Goal: Task Accomplishment & Management: Complete application form

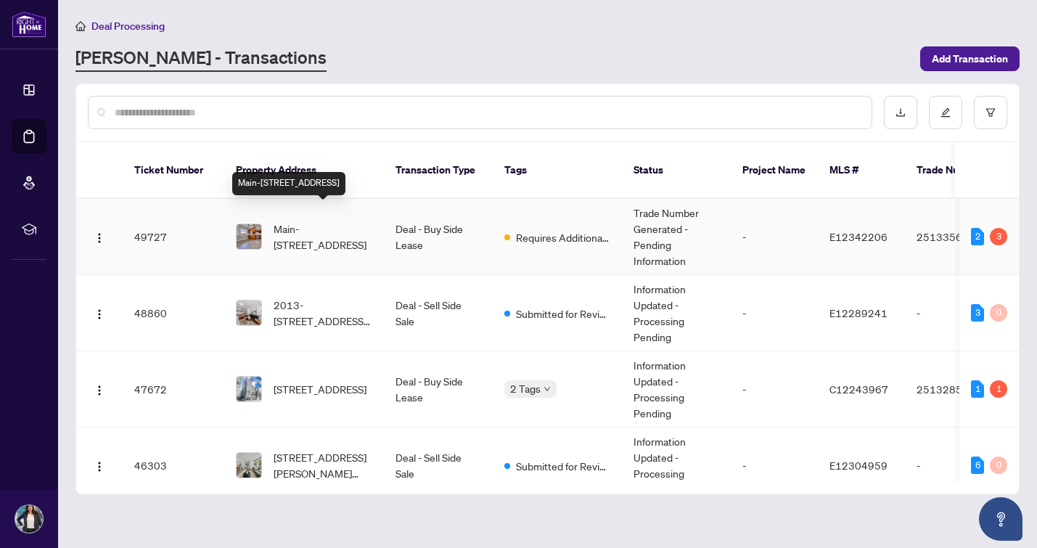
click at [323, 221] on span "Main-[STREET_ADDRESS]" at bounding box center [323, 237] width 99 height 32
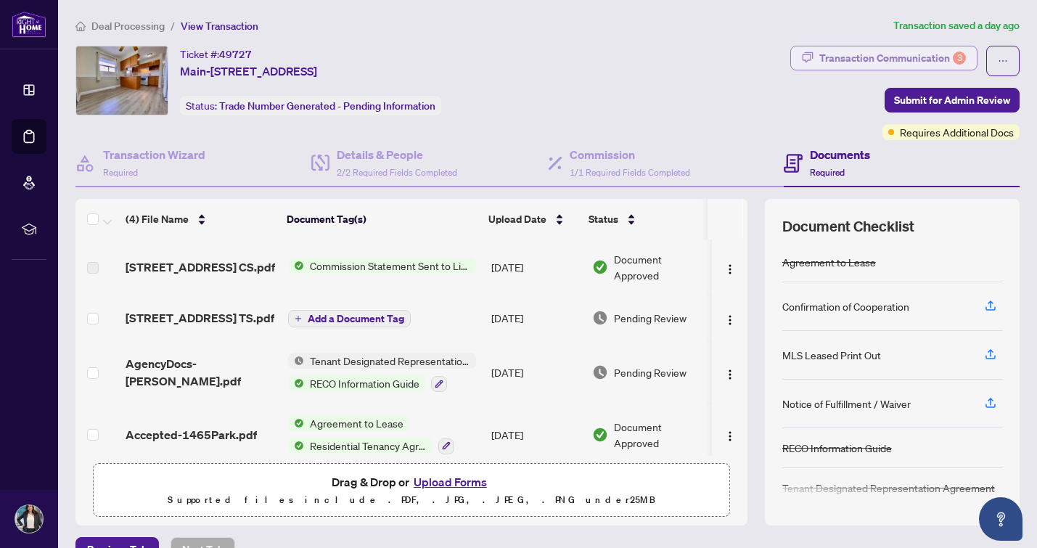
click at [868, 64] on div "Transaction Communication 3" at bounding box center [892, 57] width 147 height 23
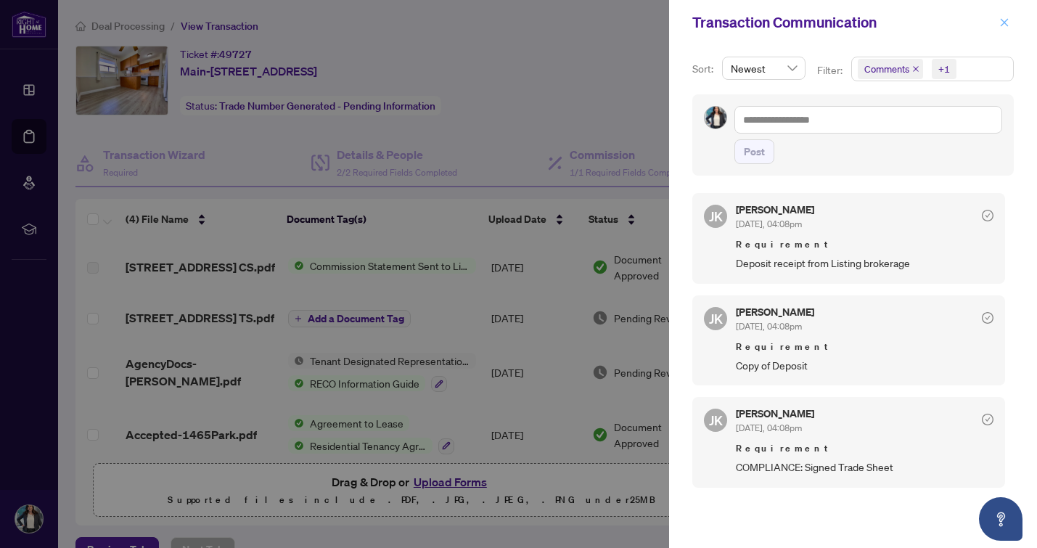
click at [1006, 17] on icon "close" at bounding box center [1004, 22] width 10 height 10
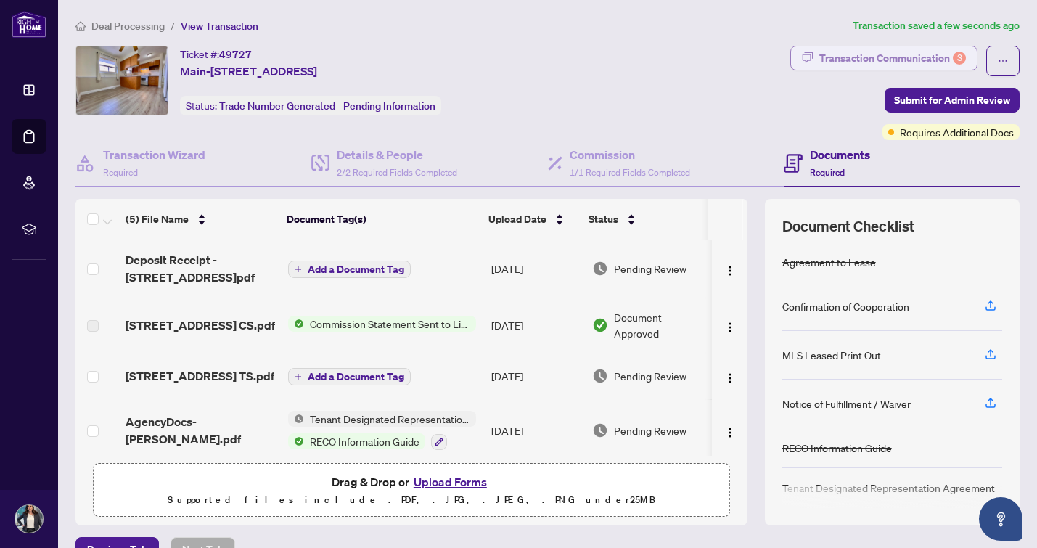
click at [919, 55] on div "Transaction Communication 3" at bounding box center [892, 57] width 147 height 23
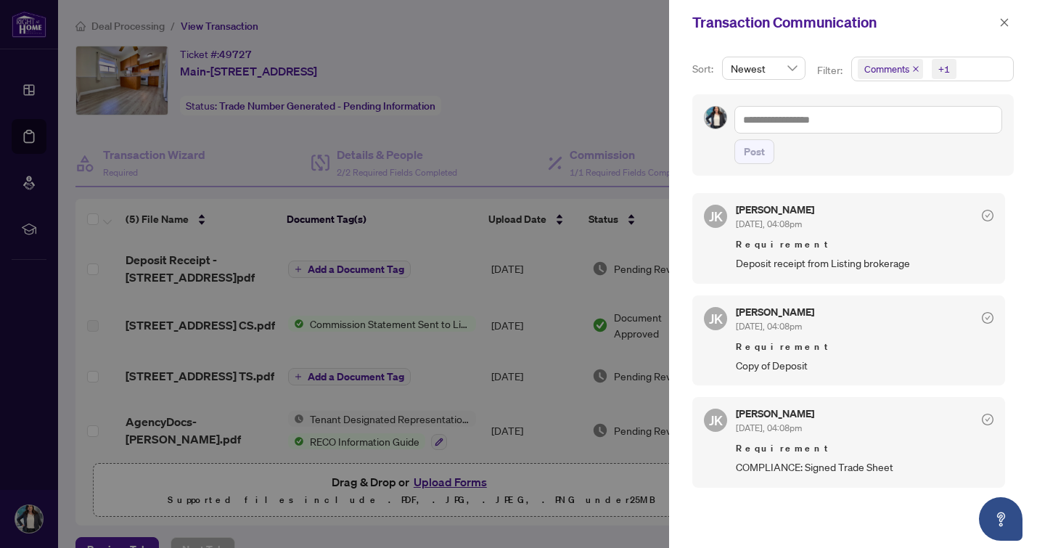
click at [312, 491] on div at bounding box center [518, 274] width 1037 height 548
click at [1001, 25] on icon "close" at bounding box center [1004, 22] width 10 height 10
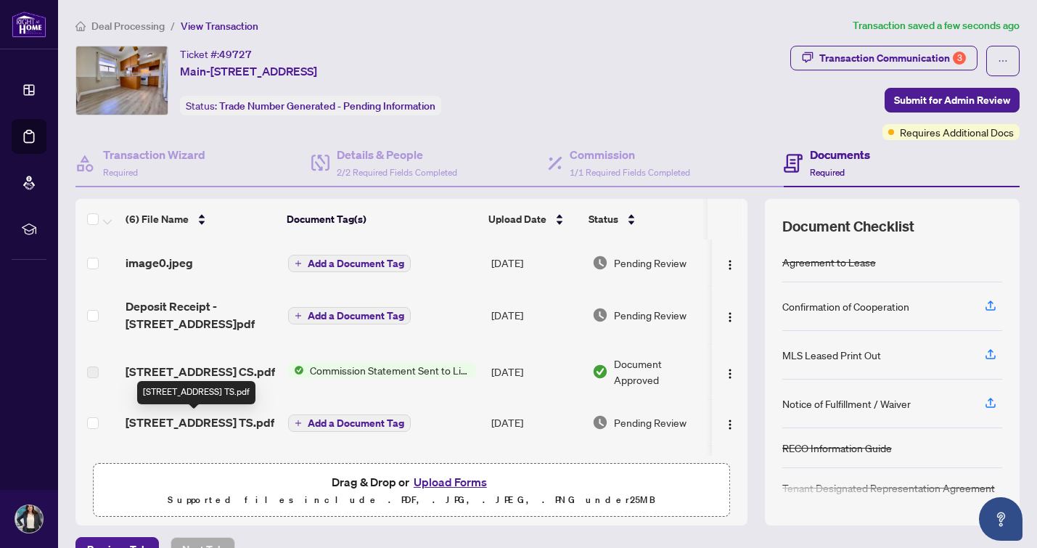
click at [193, 422] on span "[STREET_ADDRESS] TS.pdf" at bounding box center [200, 422] width 149 height 17
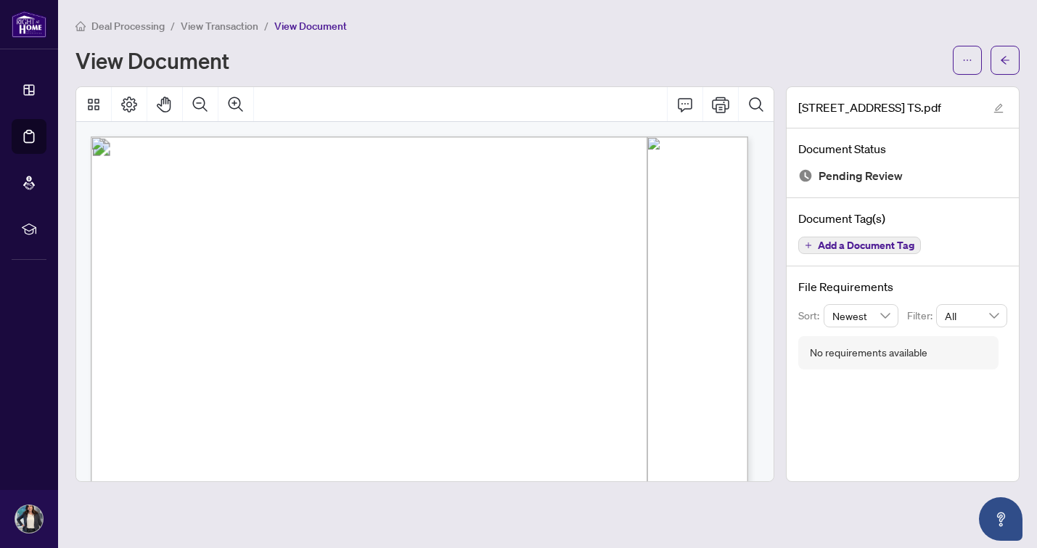
click at [987, 49] on div at bounding box center [986, 60] width 67 height 29
click at [967, 55] on icon "ellipsis" at bounding box center [967, 60] width 10 height 10
click at [916, 84] on span "Download" at bounding box center [915, 91] width 110 height 16
click at [1002, 59] on icon "arrow-left" at bounding box center [1005, 60] width 10 height 10
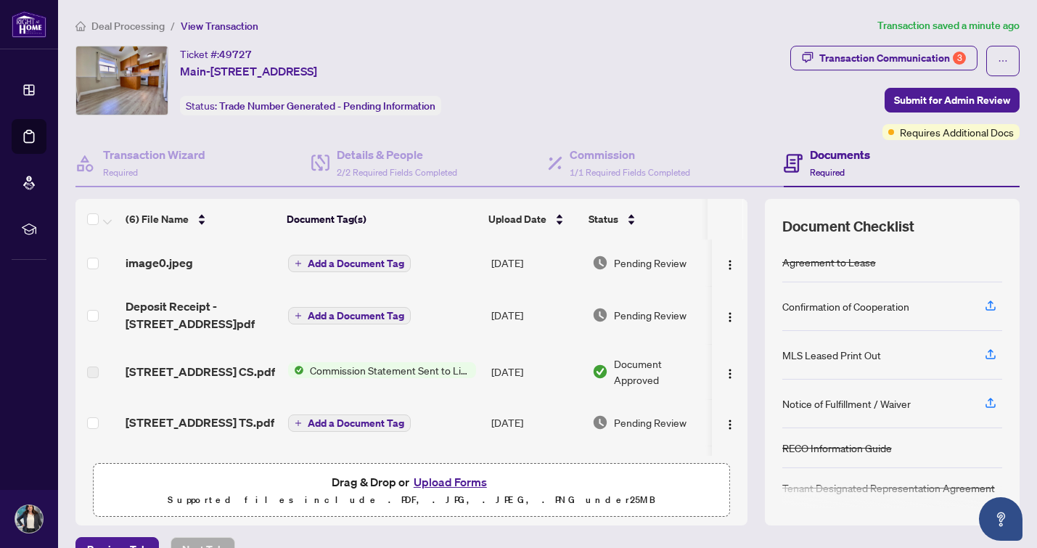
click at [428, 482] on button "Upload Forms" at bounding box center [450, 481] width 82 height 19
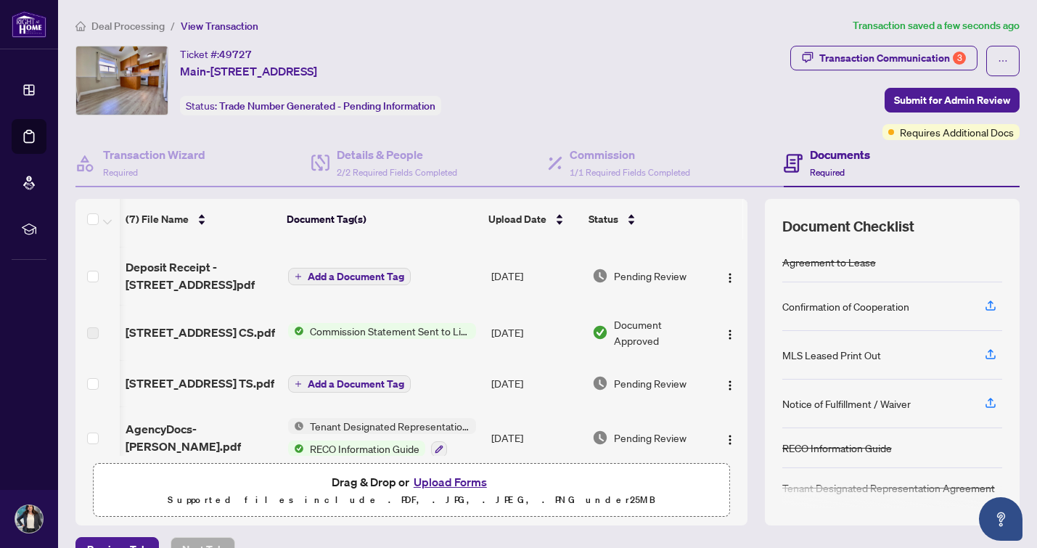
scroll to position [91, 3]
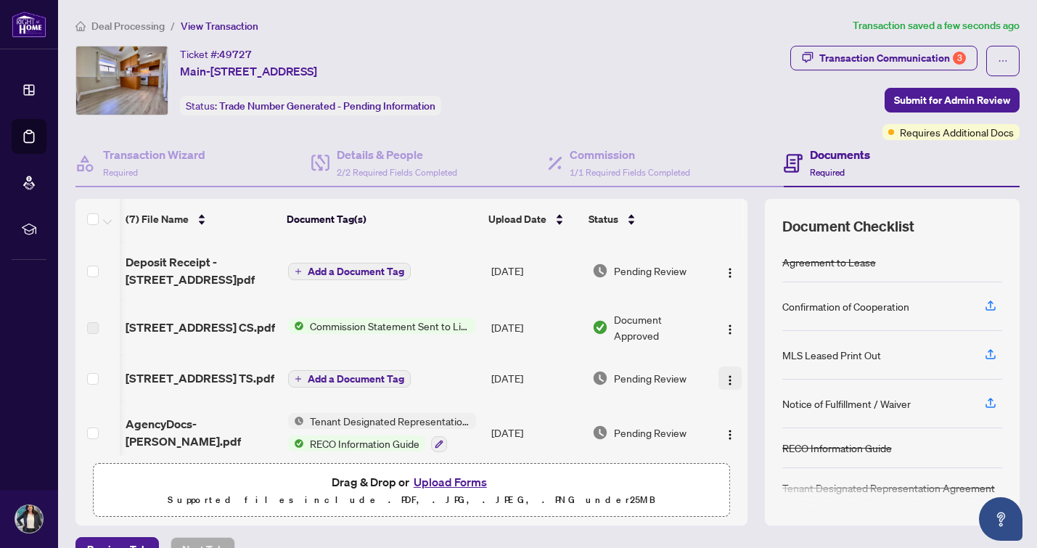
click at [724, 381] on img "button" at bounding box center [730, 380] width 12 height 12
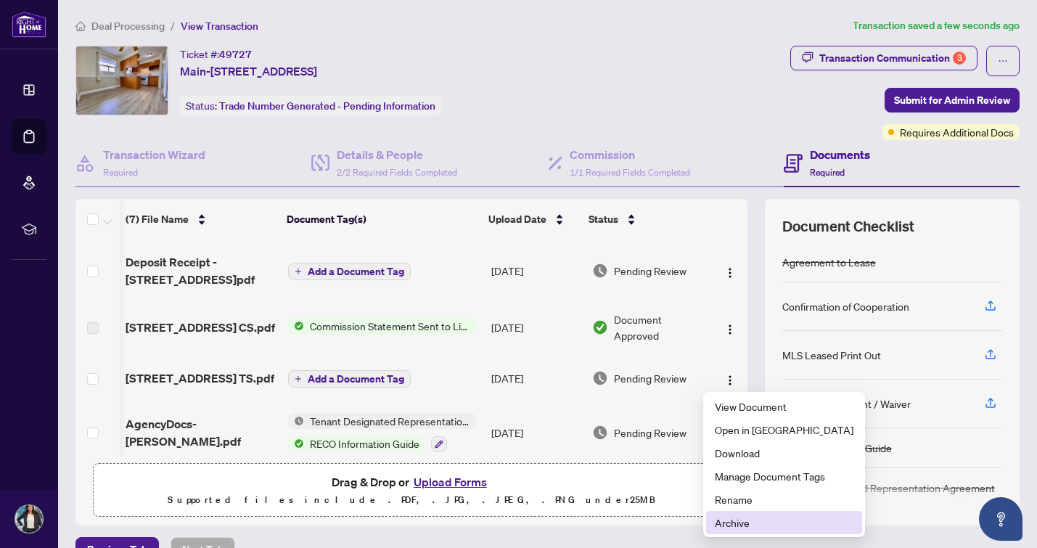
click at [734, 522] on span "Archive" at bounding box center [784, 522] width 139 height 16
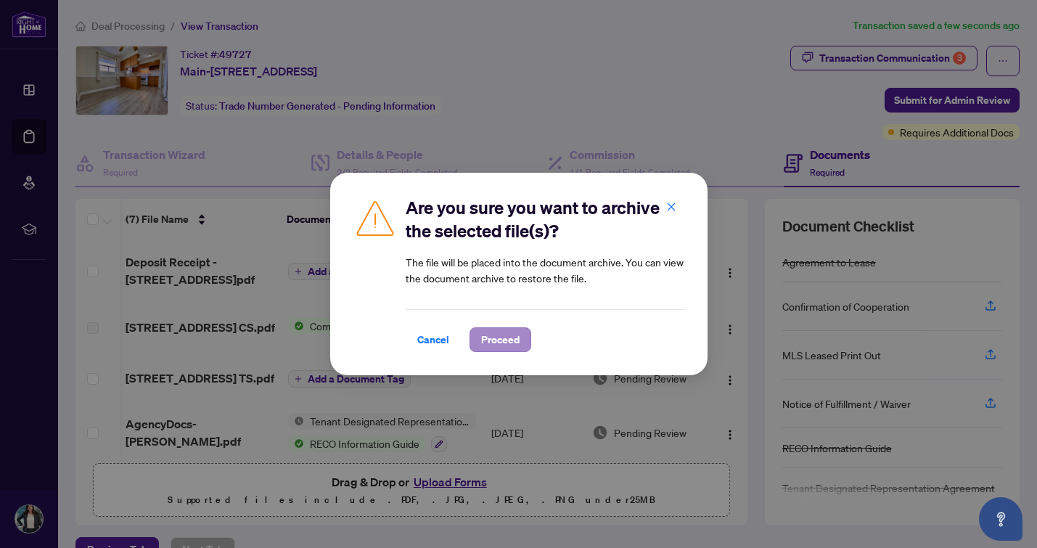
click at [508, 340] on span "Proceed" at bounding box center [500, 339] width 38 height 23
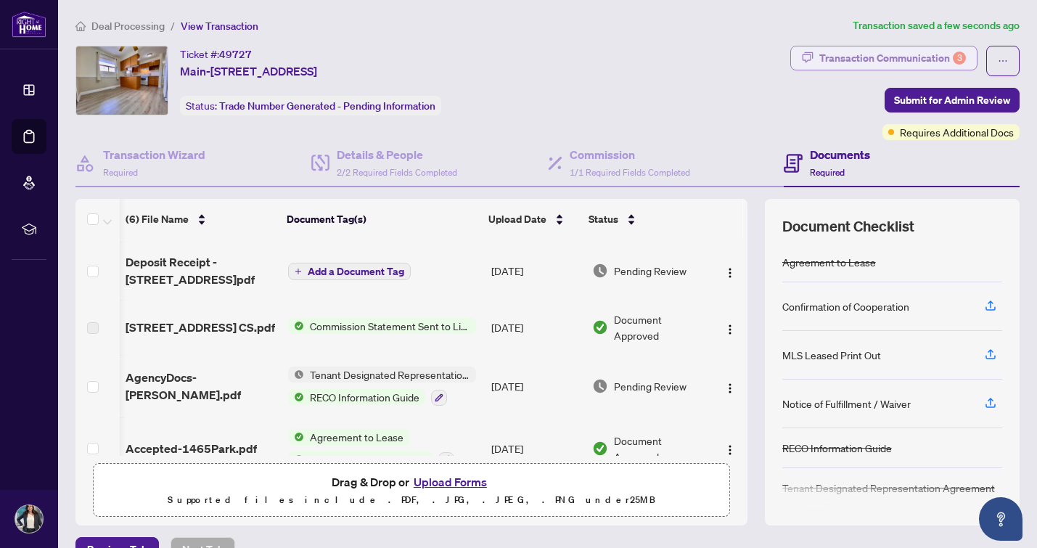
click at [830, 57] on div "Transaction Communication 3" at bounding box center [892, 57] width 147 height 23
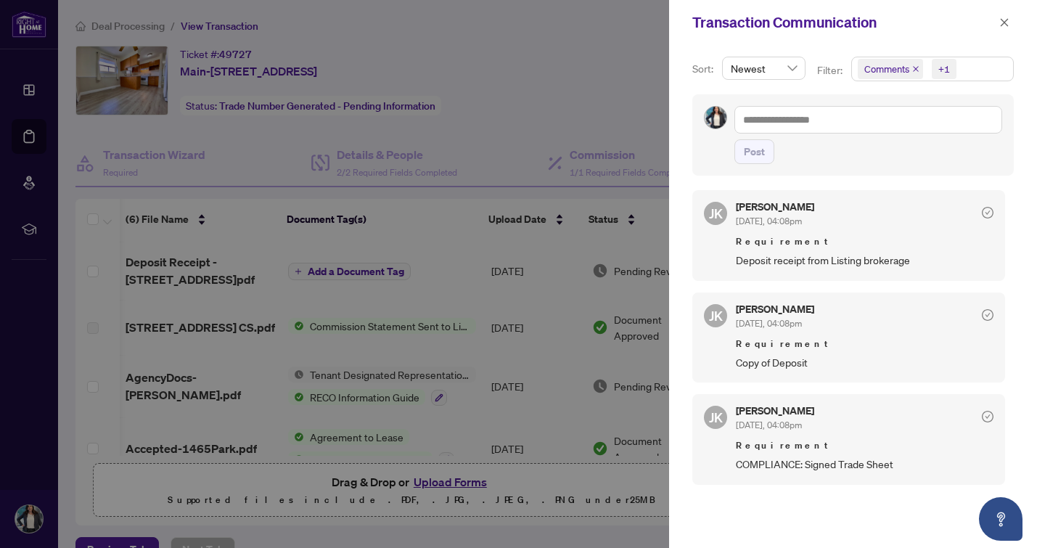
scroll to position [0, 0]
click at [1003, 23] on icon "close" at bounding box center [1005, 22] width 8 height 8
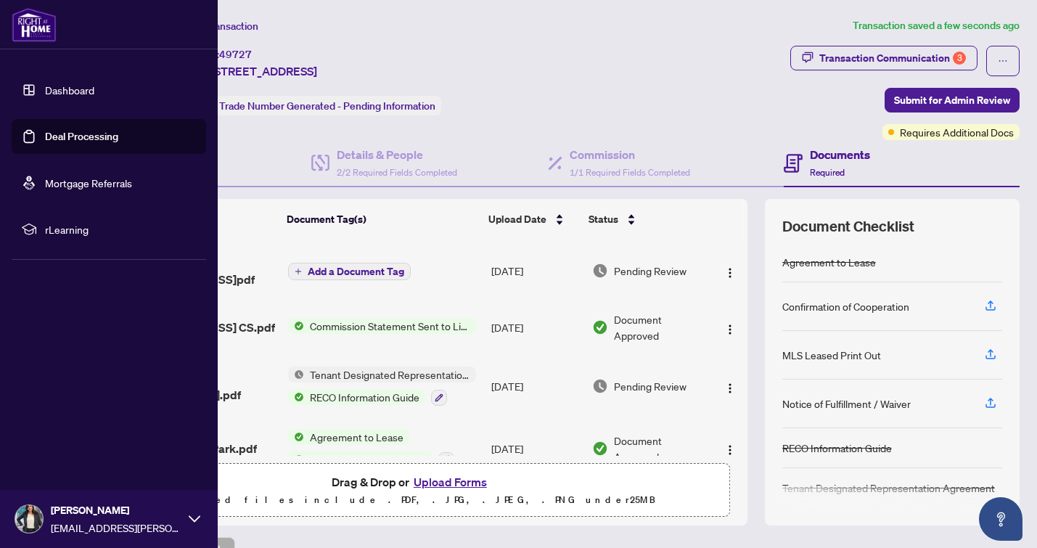
click at [45, 89] on link "Dashboard" at bounding box center [69, 89] width 49 height 13
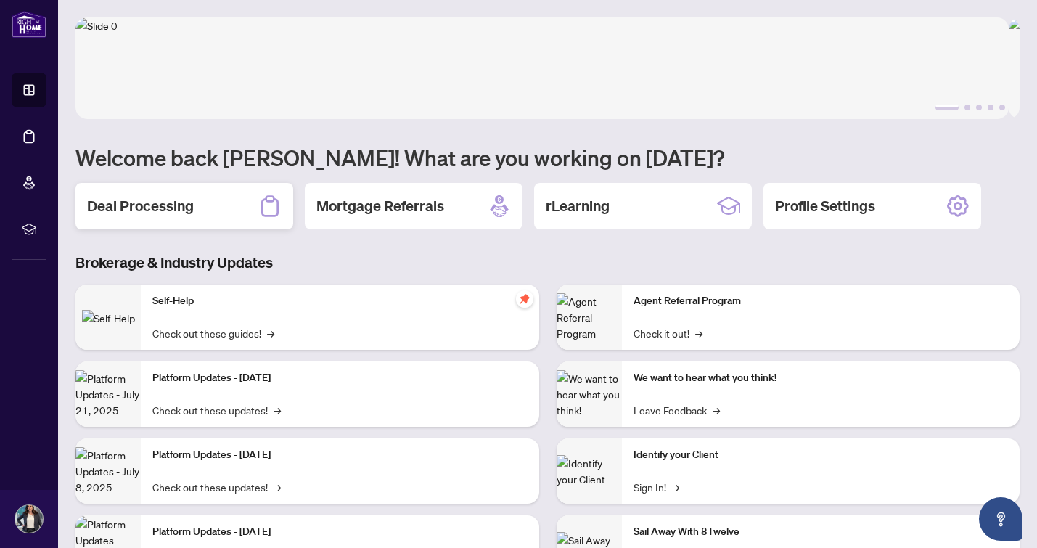
click at [209, 213] on div "Deal Processing" at bounding box center [184, 206] width 218 height 46
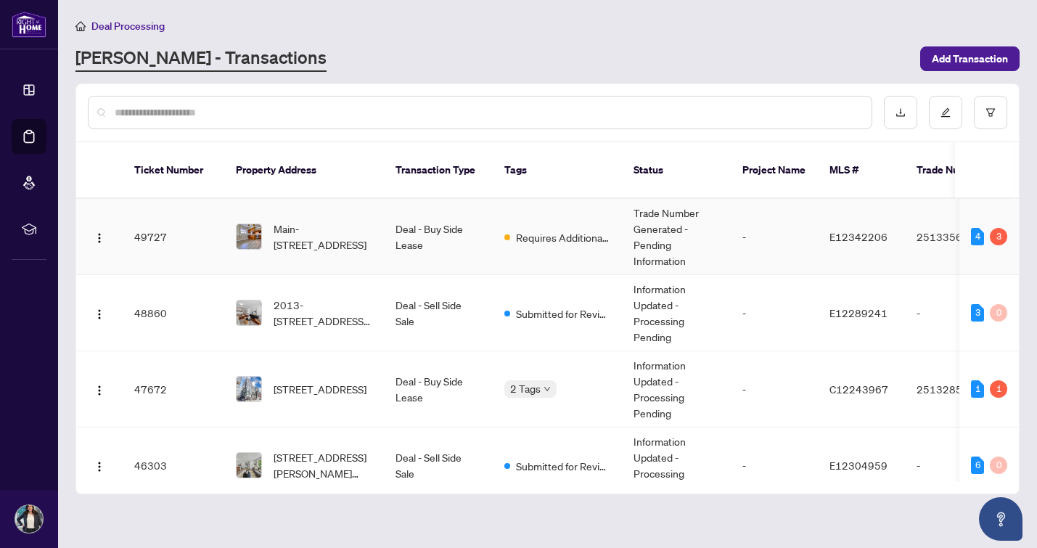
click at [316, 221] on span "Main-[STREET_ADDRESS]" at bounding box center [323, 237] width 99 height 32
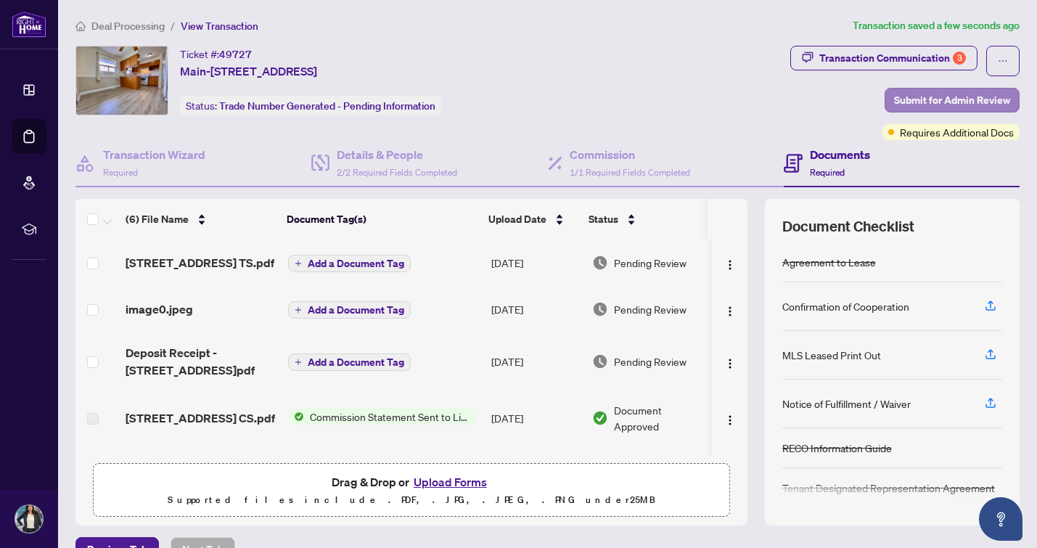
click at [930, 98] on span "Submit for Admin Review" at bounding box center [952, 100] width 116 height 23
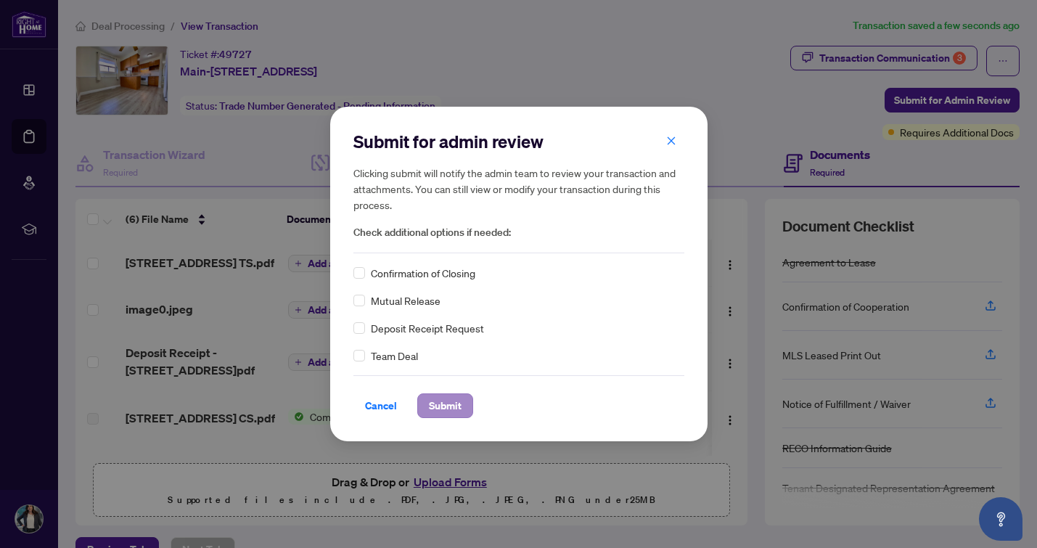
click at [438, 403] on span "Submit" at bounding box center [445, 405] width 33 height 23
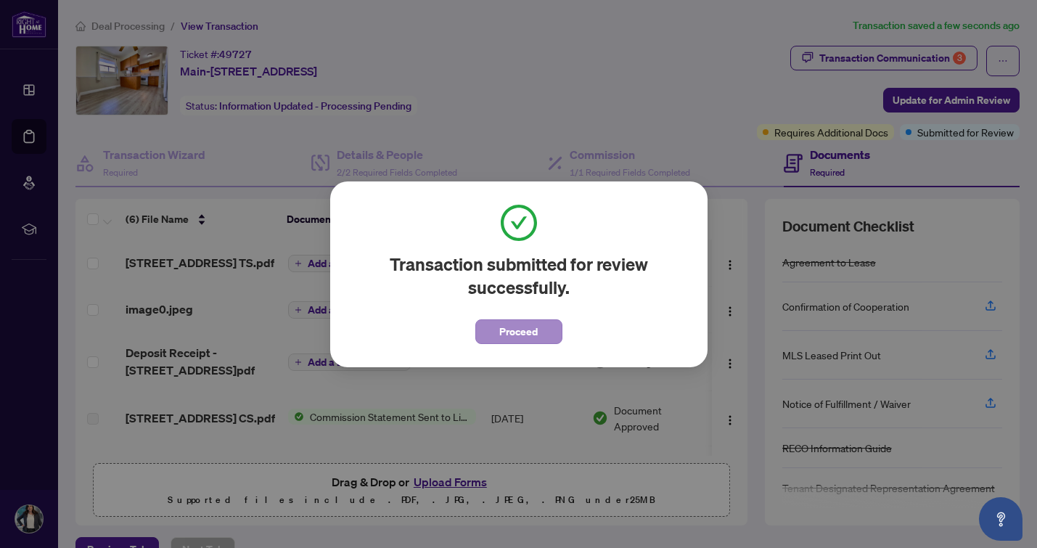
click at [503, 329] on span "Proceed" at bounding box center [518, 331] width 38 height 23
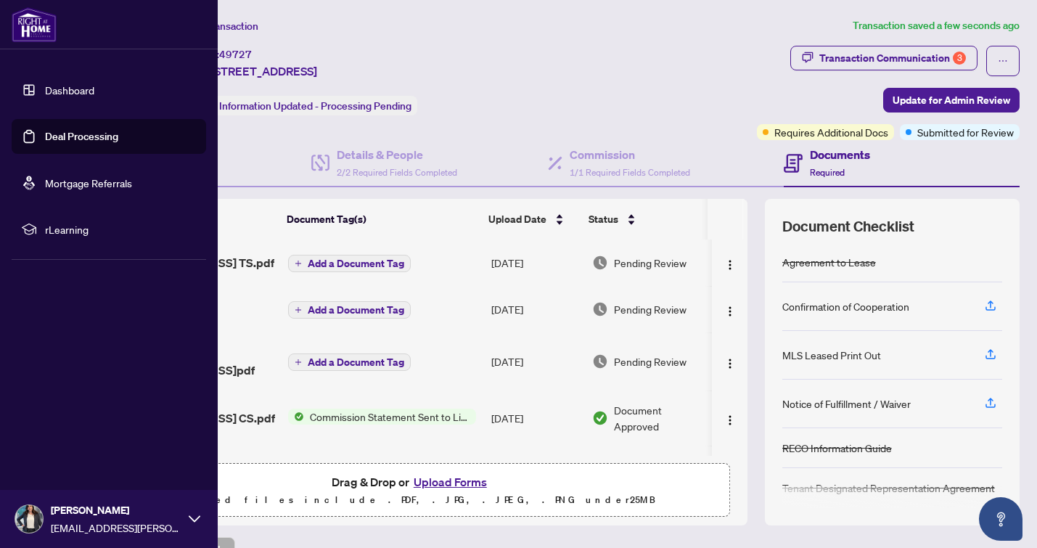
click at [45, 91] on link "Dashboard" at bounding box center [69, 89] width 49 height 13
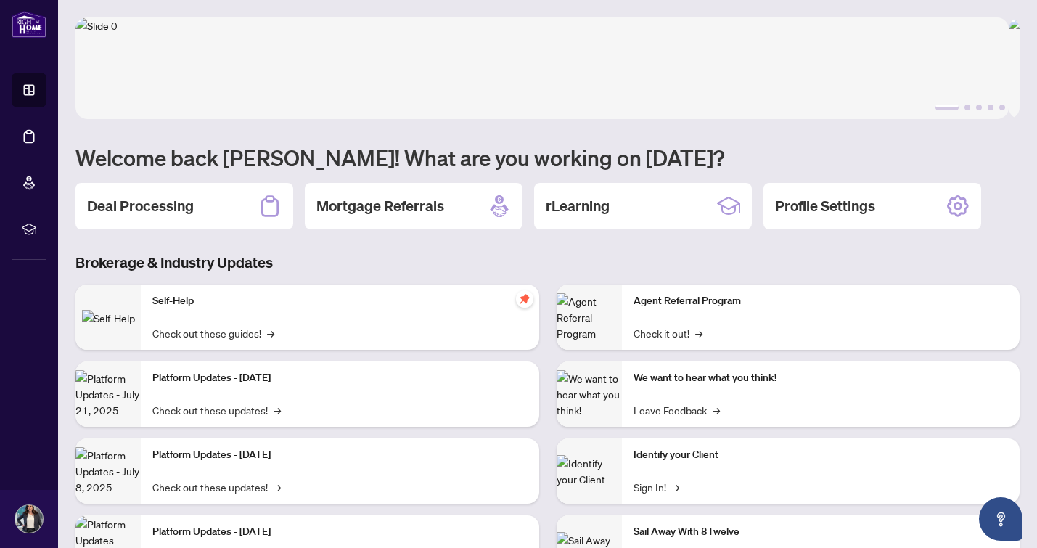
click at [315, 257] on h3 "Brokerage & Industry Updates" at bounding box center [547, 263] width 944 height 20
click at [156, 201] on h2 "Deal Processing" at bounding box center [140, 206] width 107 height 20
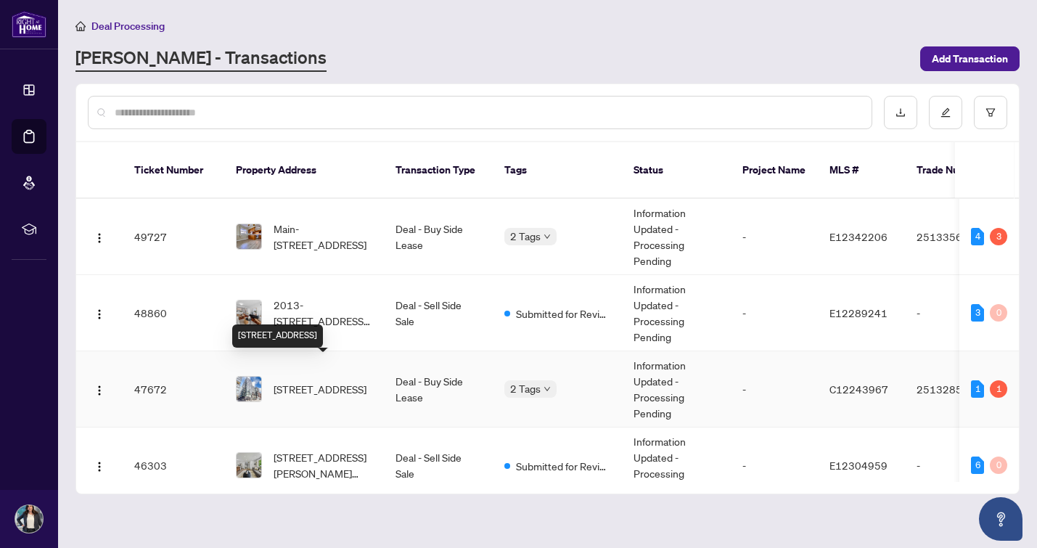
click at [366, 381] on span "[STREET_ADDRESS]" at bounding box center [320, 389] width 93 height 16
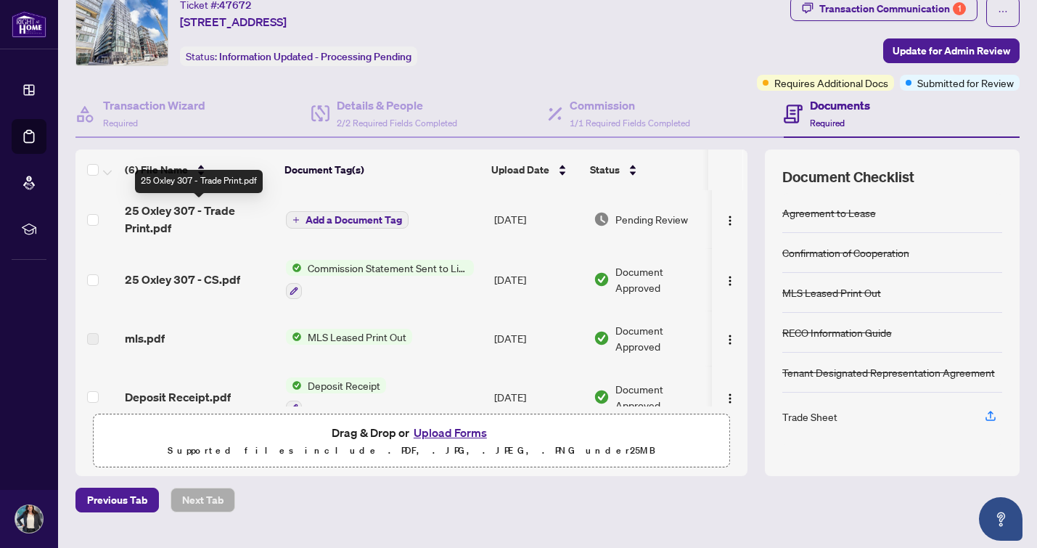
click at [186, 209] on span "25 Oxley 307 - Trade Print.pdf" at bounding box center [199, 219] width 149 height 35
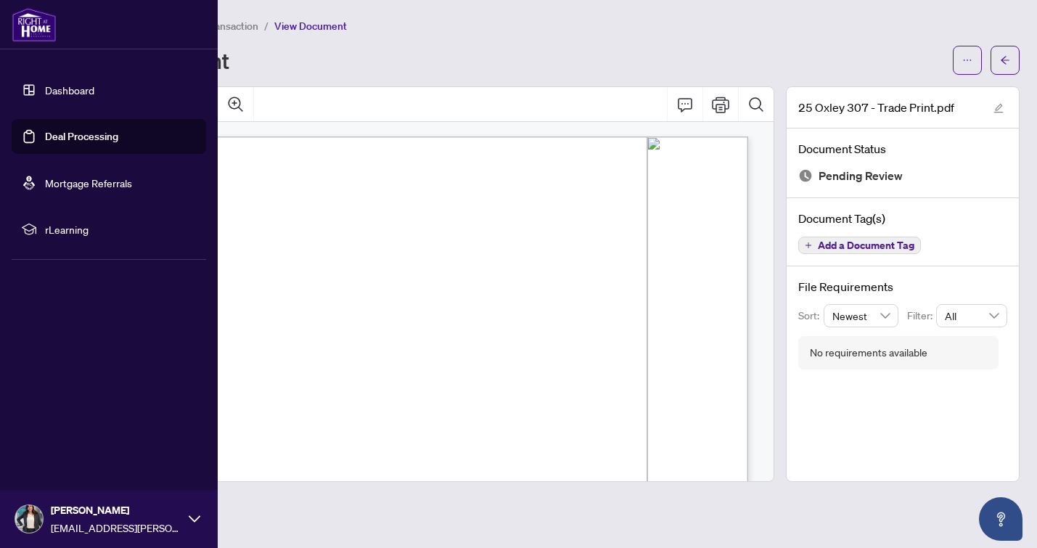
click at [45, 86] on link "Dashboard" at bounding box center [69, 89] width 49 height 13
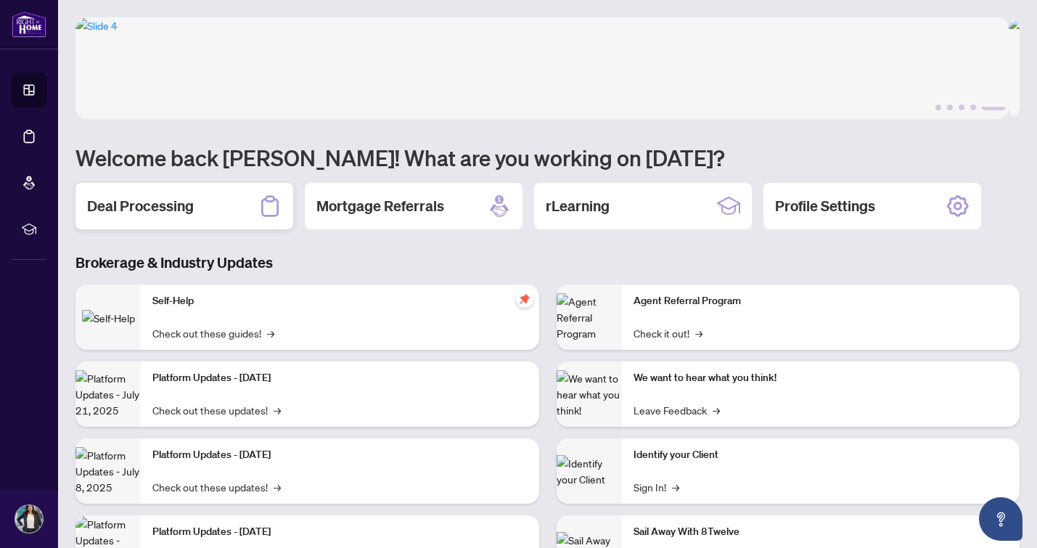
click at [186, 204] on h2 "Deal Processing" at bounding box center [140, 206] width 107 height 20
